Goal: Transaction & Acquisition: Purchase product/service

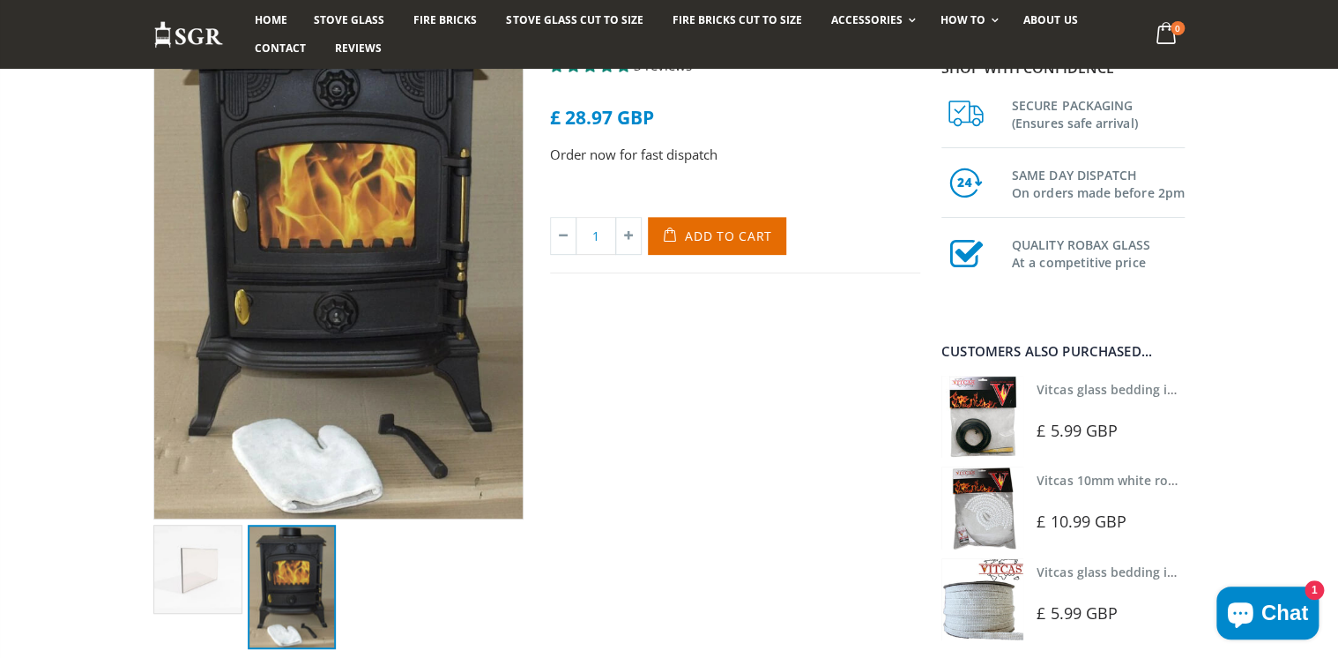
scroll to position [212, 0]
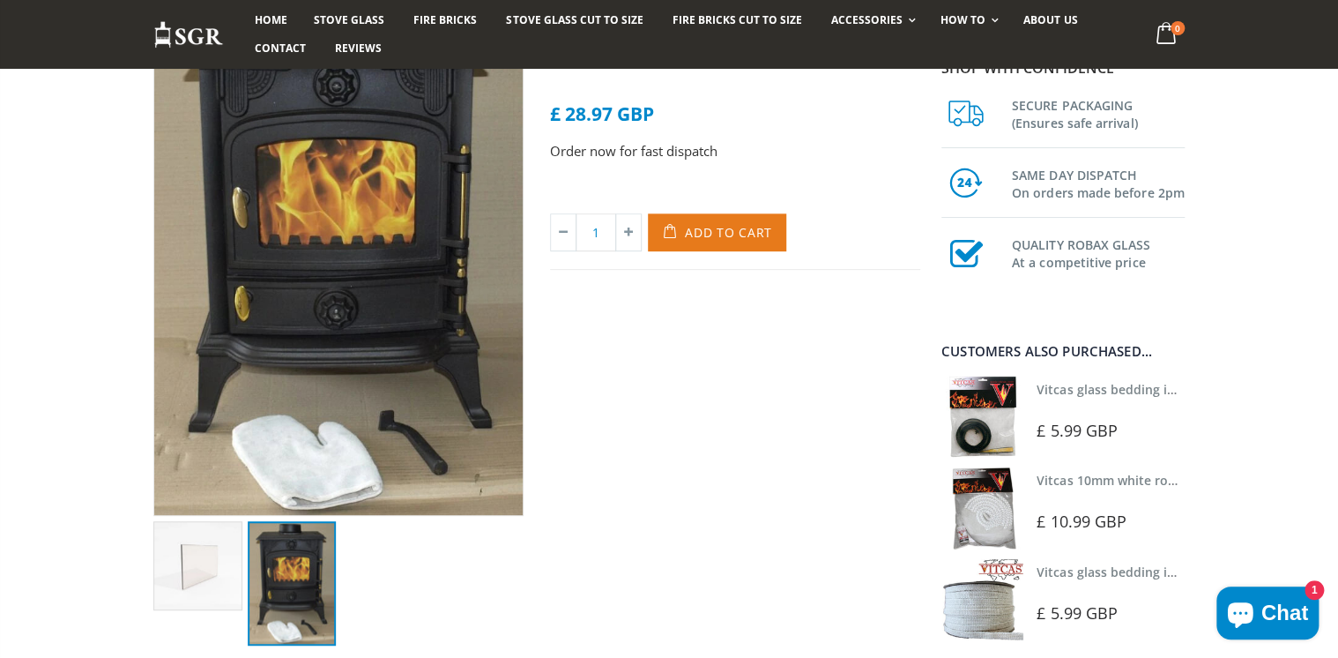
click at [698, 228] on span "Add to Cart" at bounding box center [728, 232] width 87 height 17
click at [657, 469] on div "[PERSON_NAME] Stove Glass - 243mm x 183mm 3 reviews £ 28.97 GBP Order now for f…" at bounding box center [735, 319] width 397 height 652
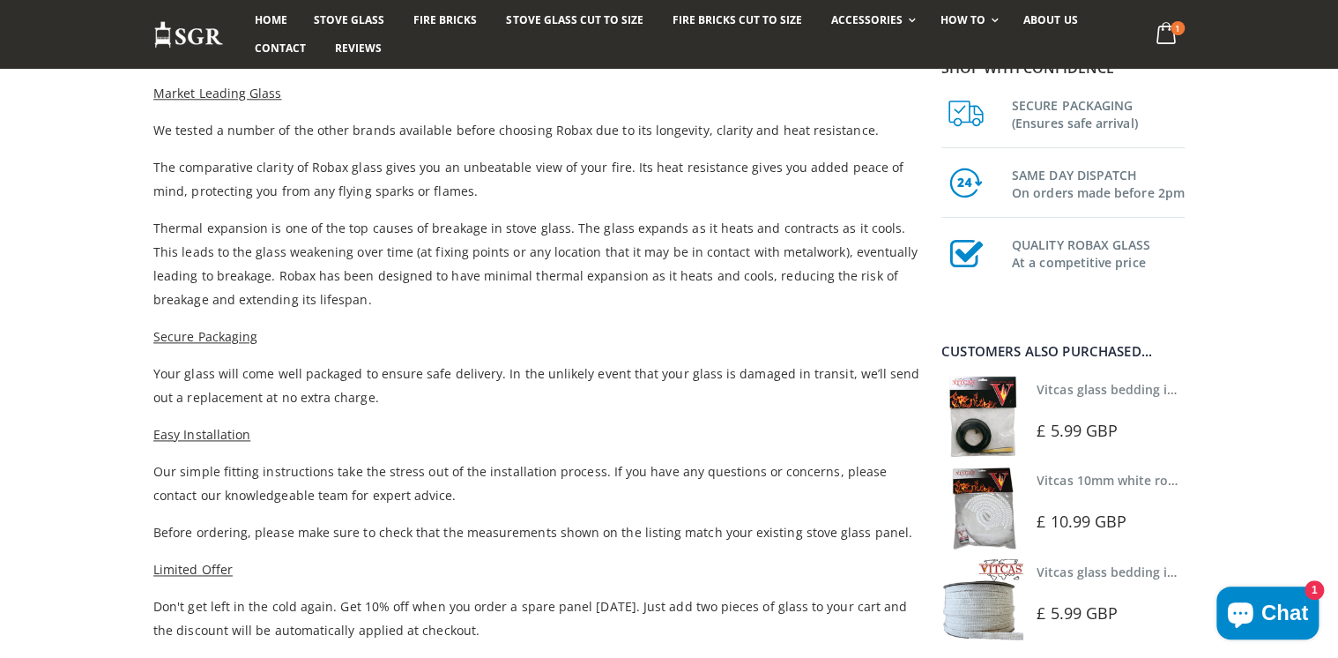
scroll to position [917, 0]
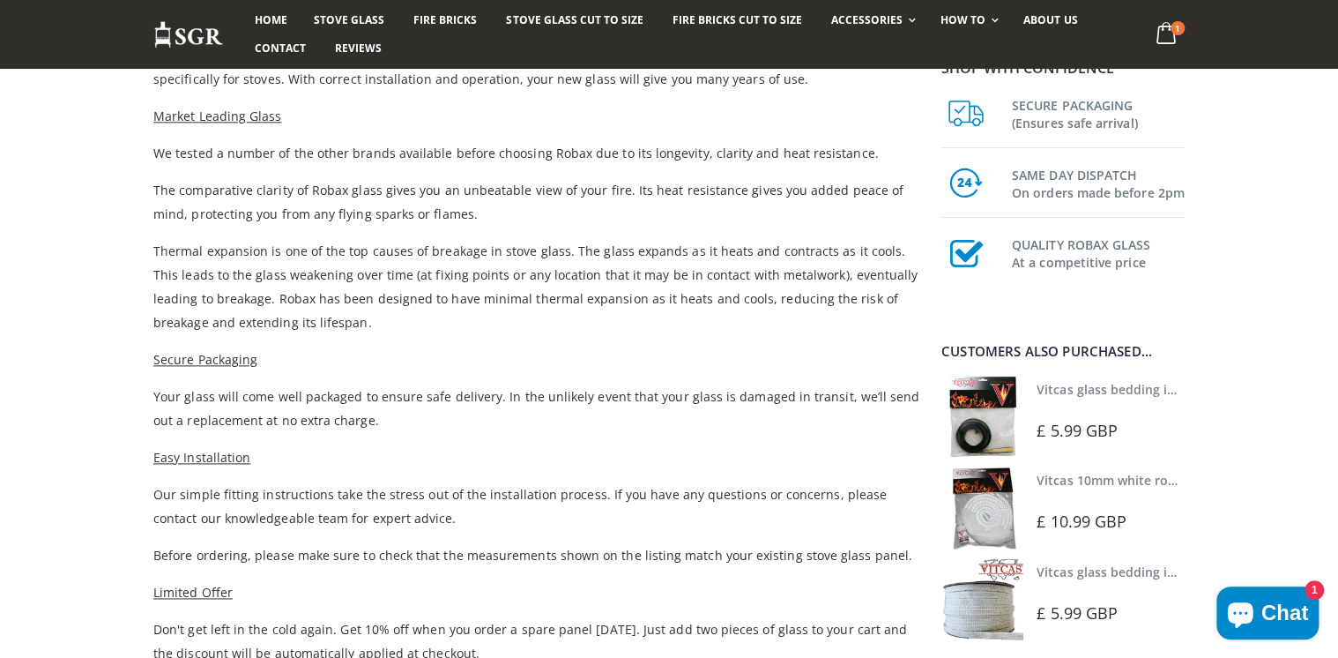
click at [986, 429] on img at bounding box center [983, 417] width 82 height 82
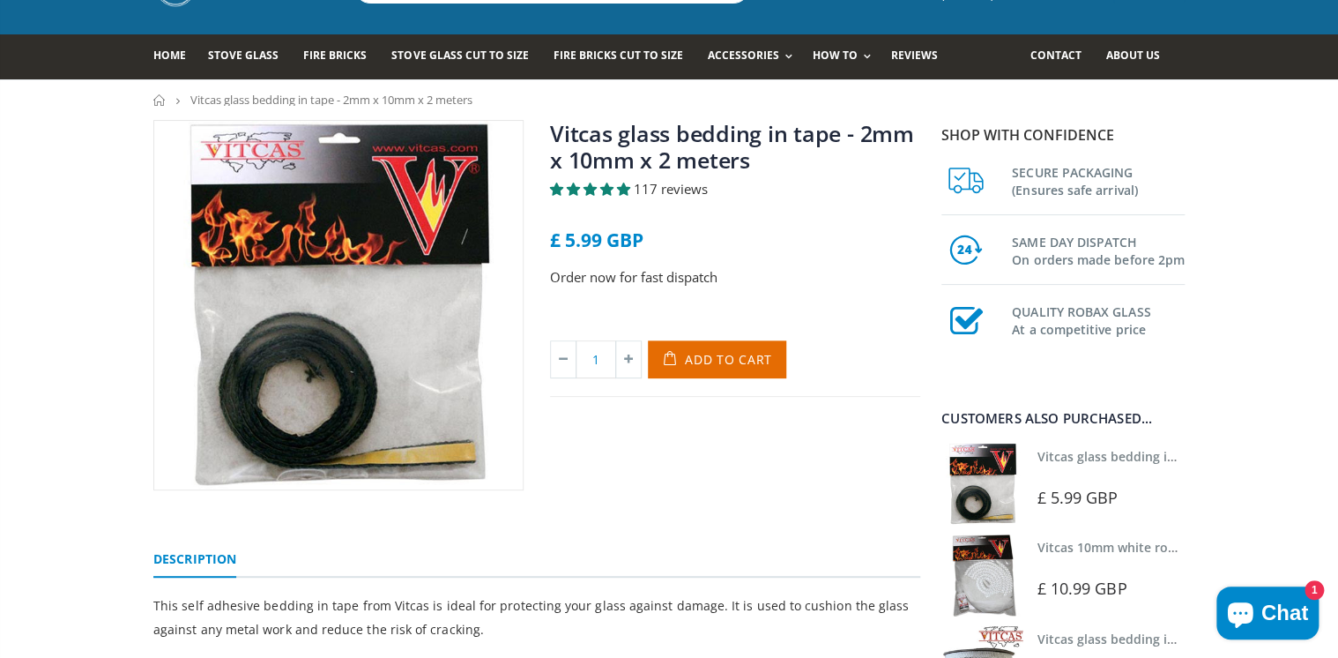
scroll to position [141, 0]
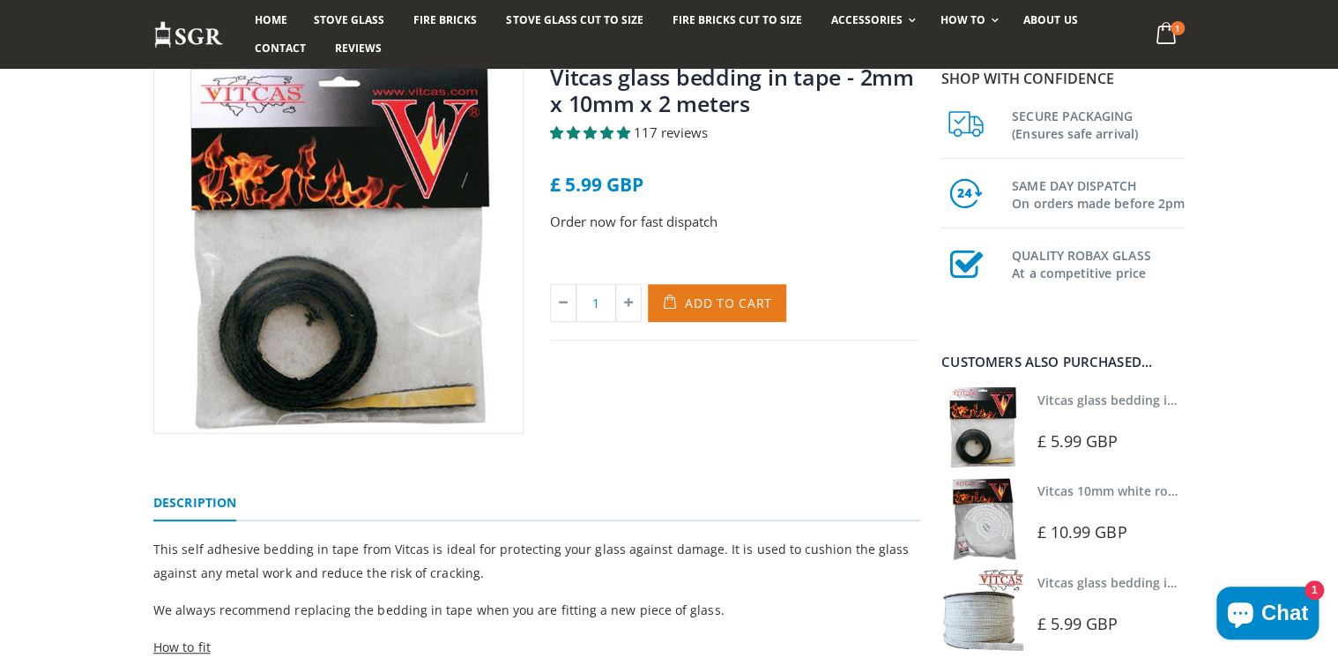
click at [690, 307] on span "Add to Cart" at bounding box center [728, 302] width 87 height 17
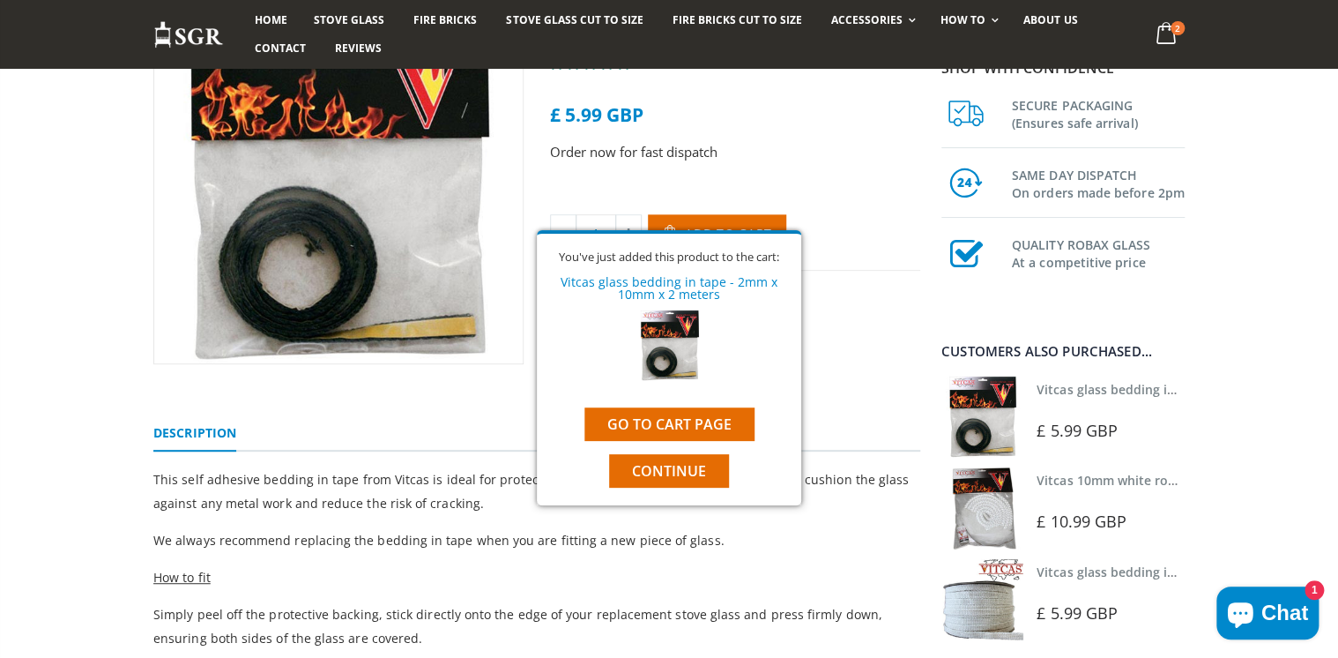
scroll to position [212, 0]
click at [651, 465] on span "Continue" at bounding box center [669, 470] width 74 height 19
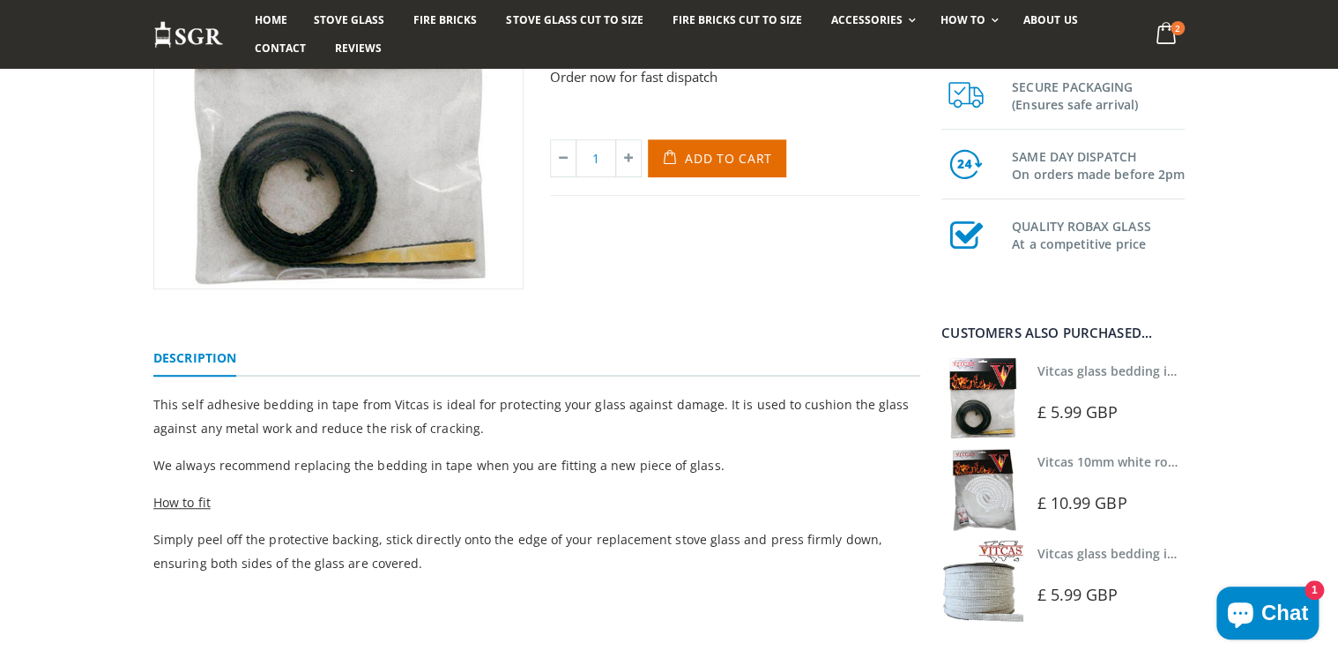
scroll to position [0, 0]
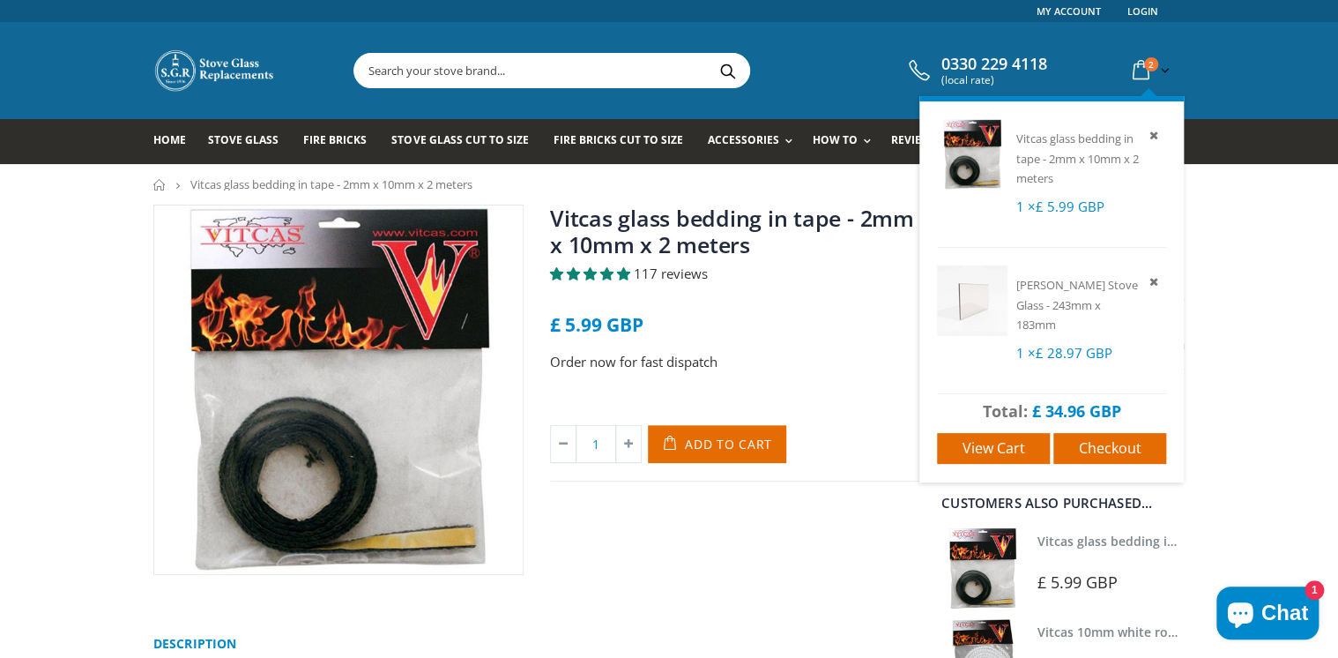
click at [1142, 72] on icon at bounding box center [1141, 71] width 31 height 32
click at [1098, 448] on span "Checkout" at bounding box center [1110, 447] width 63 height 19
